Goal: Information Seeking & Learning: Learn about a topic

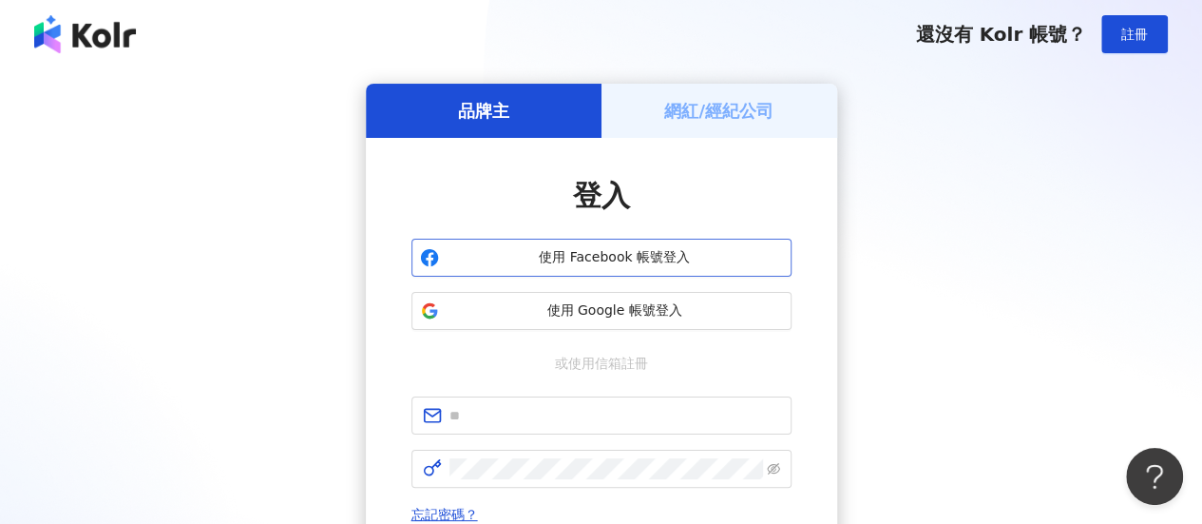
click at [611, 253] on span "使用 Facebook 帳號登入" at bounding box center [615, 257] width 336 height 19
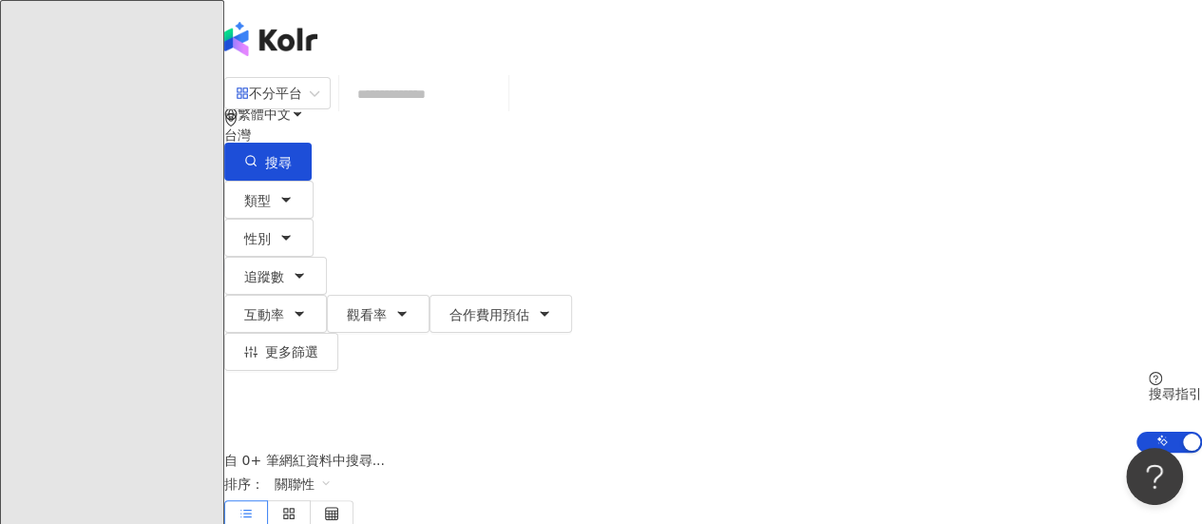
click at [450, 109] on input "search" at bounding box center [424, 94] width 154 height 36
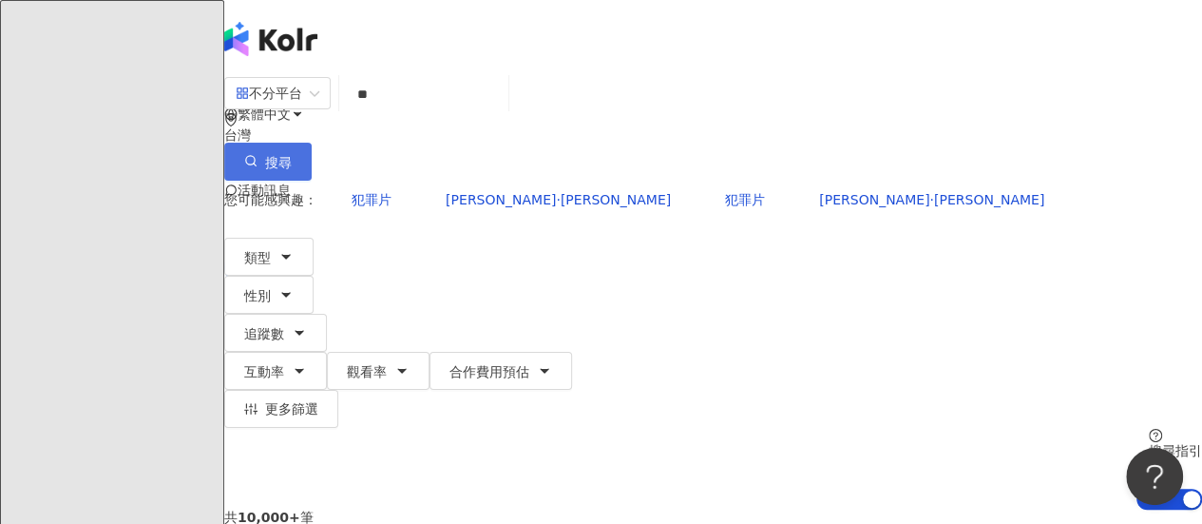
type input "**"
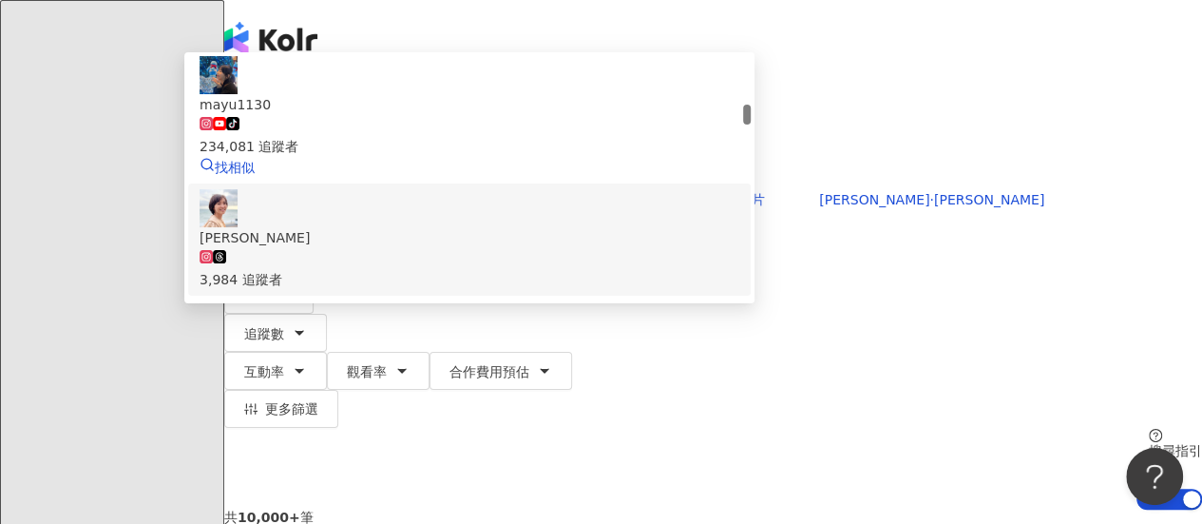
scroll to position [570, 0]
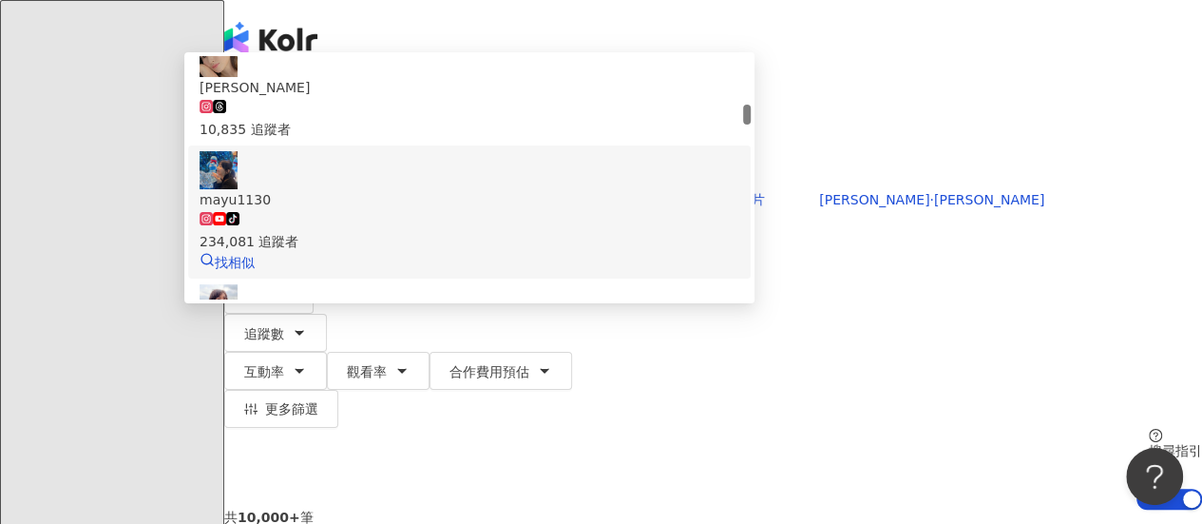
click at [571, 231] on div "234,081 追蹤者" at bounding box center [470, 241] width 540 height 21
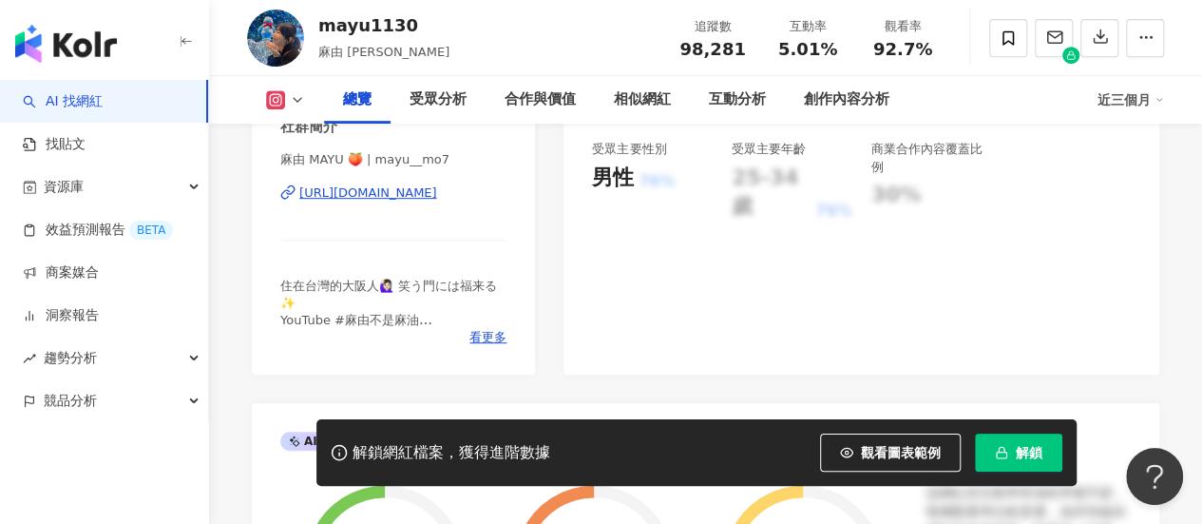
scroll to position [475, 0]
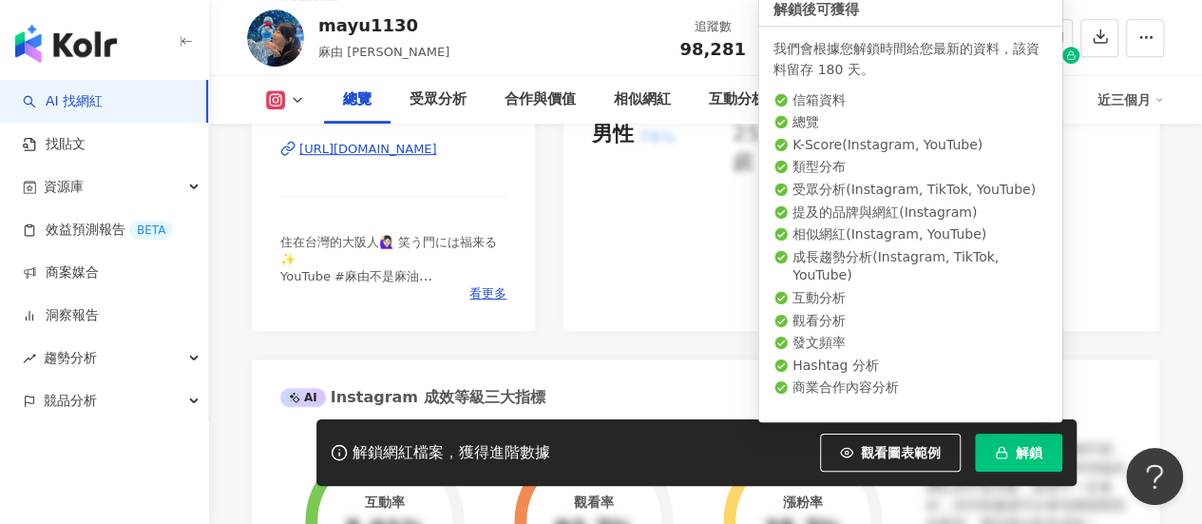
click at [1023, 457] on span "解鎖" at bounding box center [1029, 452] width 27 height 15
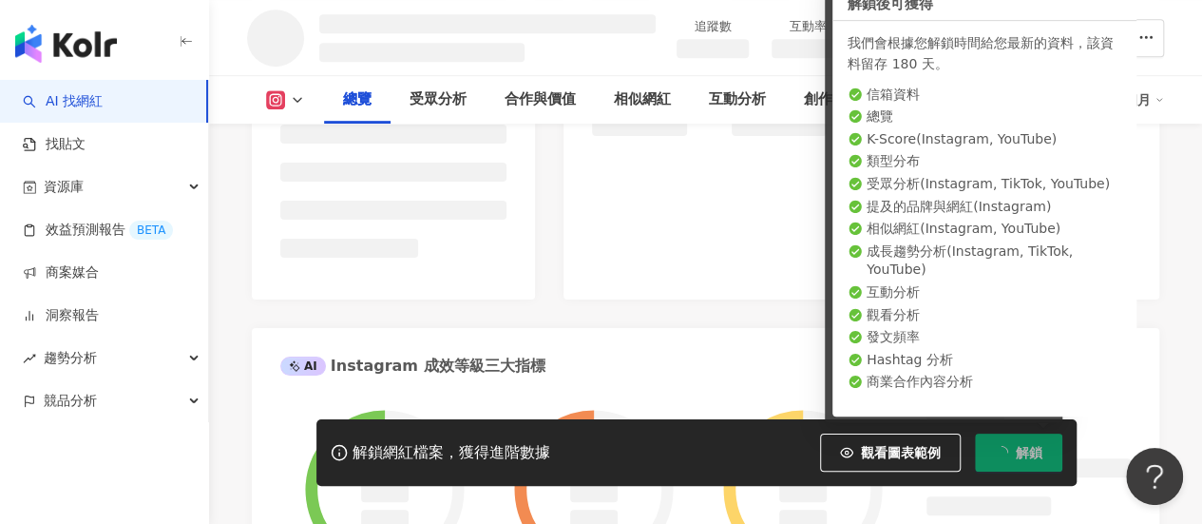
scroll to position [477, 0]
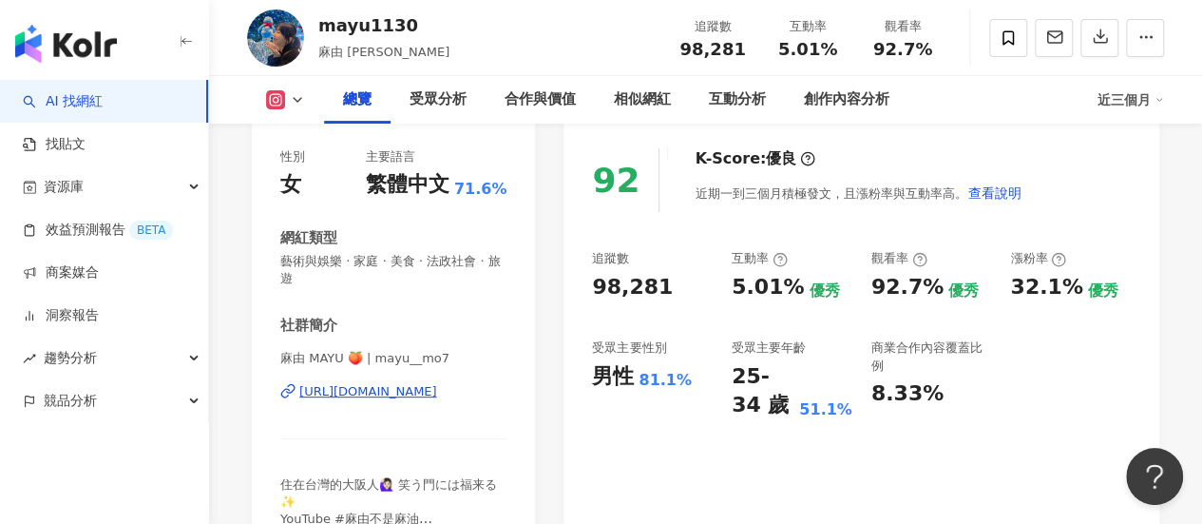
scroll to position [190, 0]
